Goal: Transaction & Acquisition: Download file/media

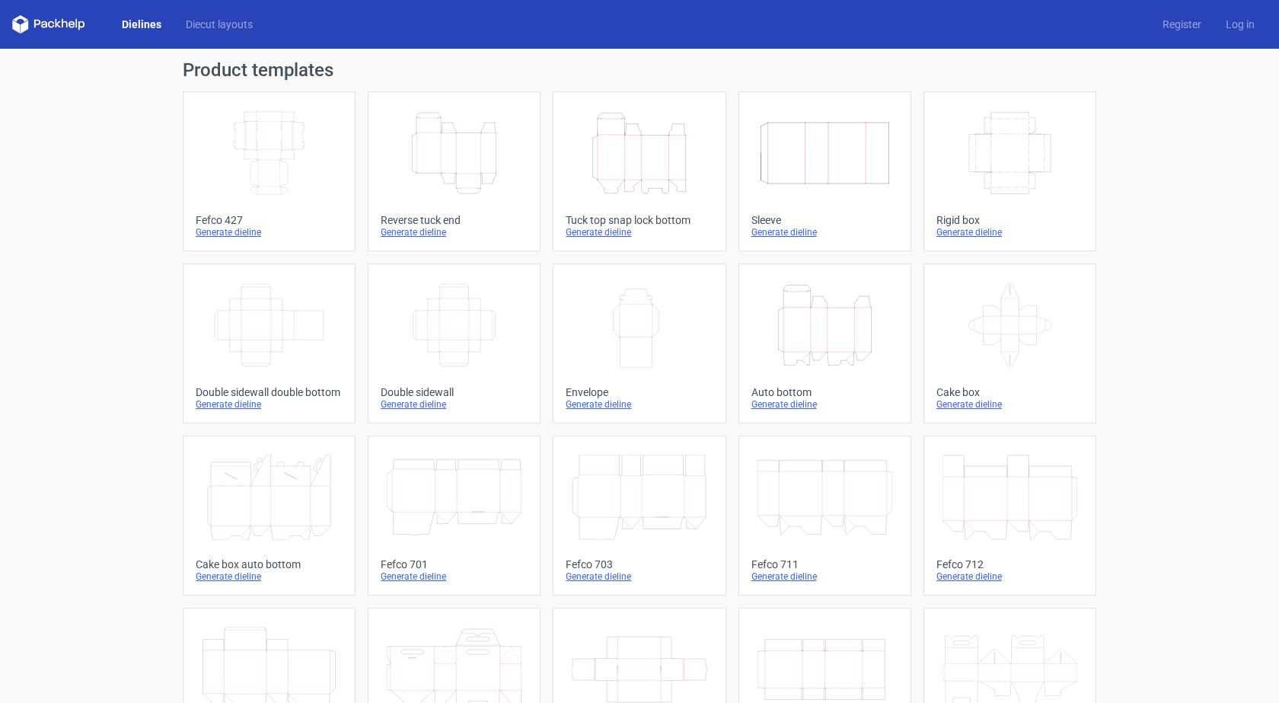
click at [410, 227] on div "Generate dieline" at bounding box center [454, 232] width 147 height 12
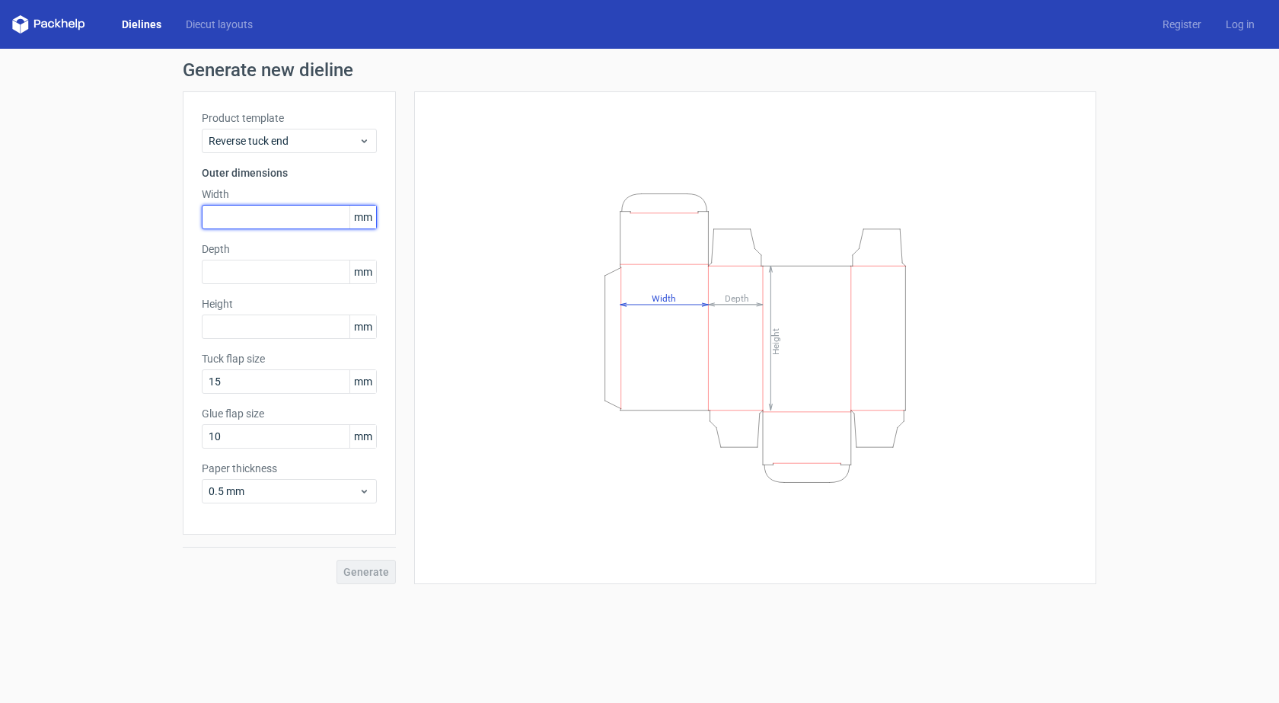
click at [278, 221] on input "text" at bounding box center [289, 217] width 175 height 24
type input "410"
click at [272, 274] on input "text" at bounding box center [289, 272] width 175 height 24
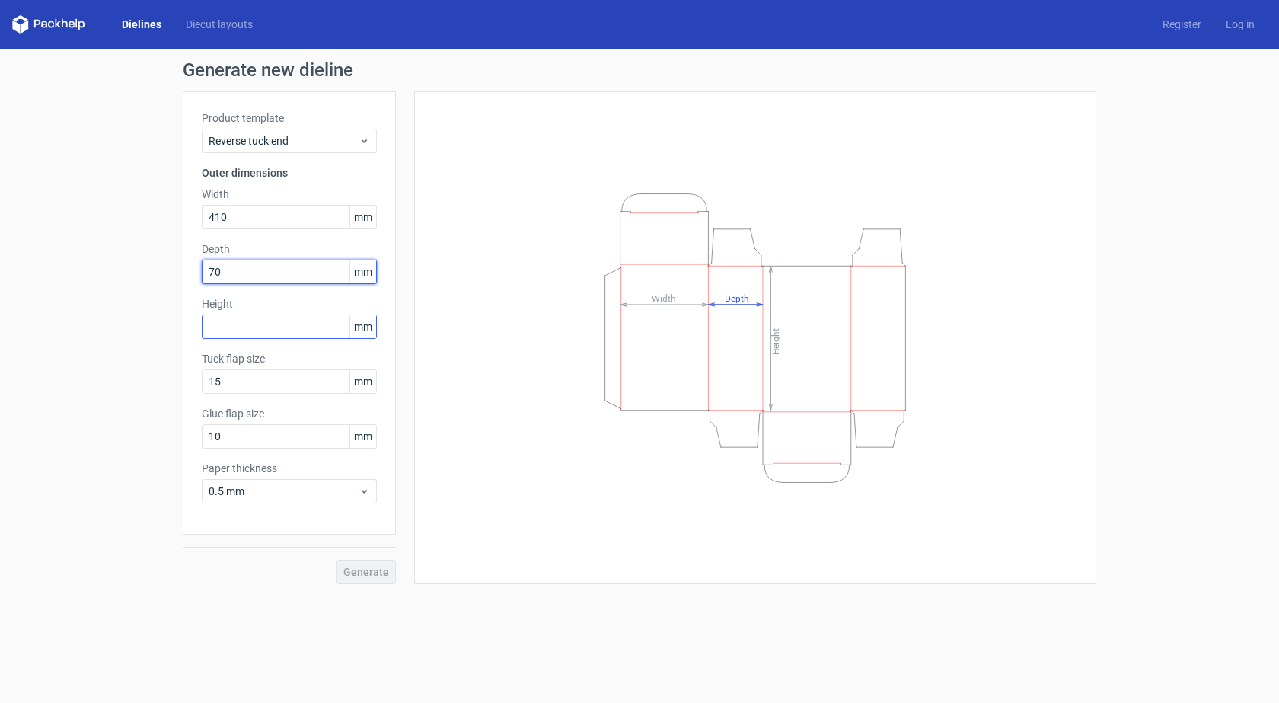
type input "70"
click at [244, 329] on input "text" at bounding box center [289, 326] width 175 height 24
type input "265"
click at [359, 572] on span "Generate" at bounding box center [366, 571] width 46 height 11
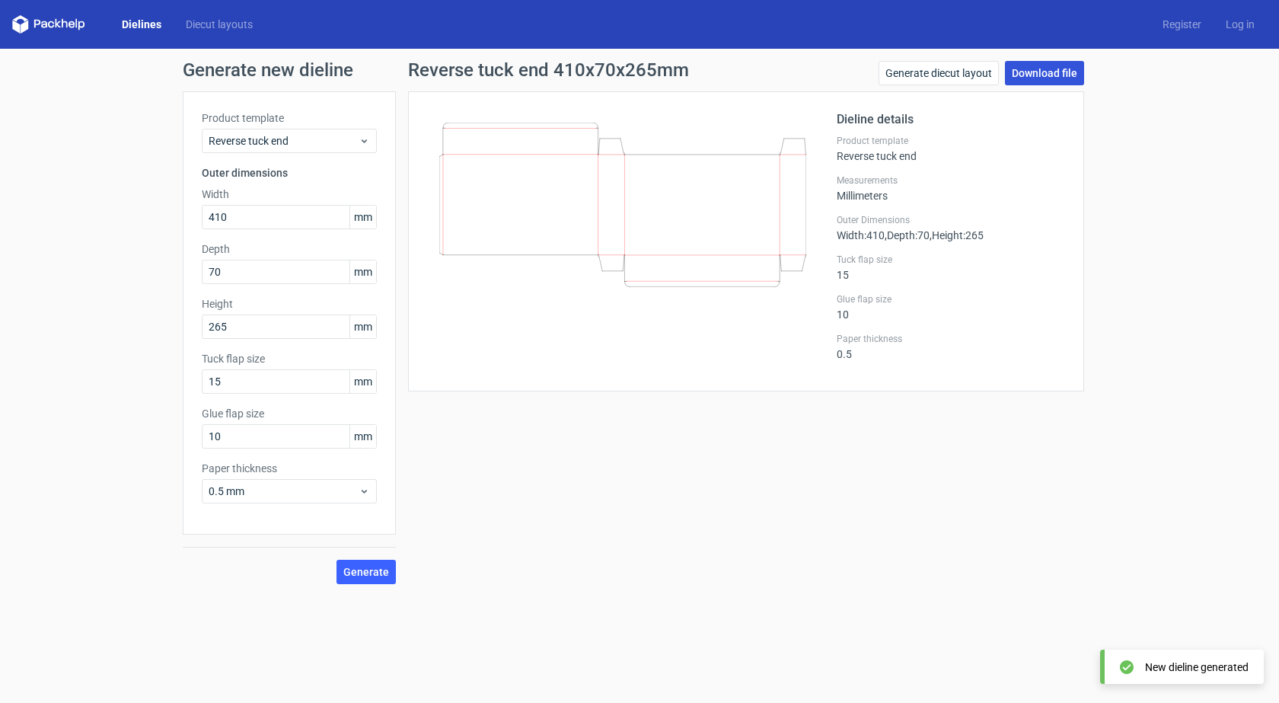
click at [1042, 79] on link "Download file" at bounding box center [1044, 73] width 79 height 24
